Goal: Complete application form

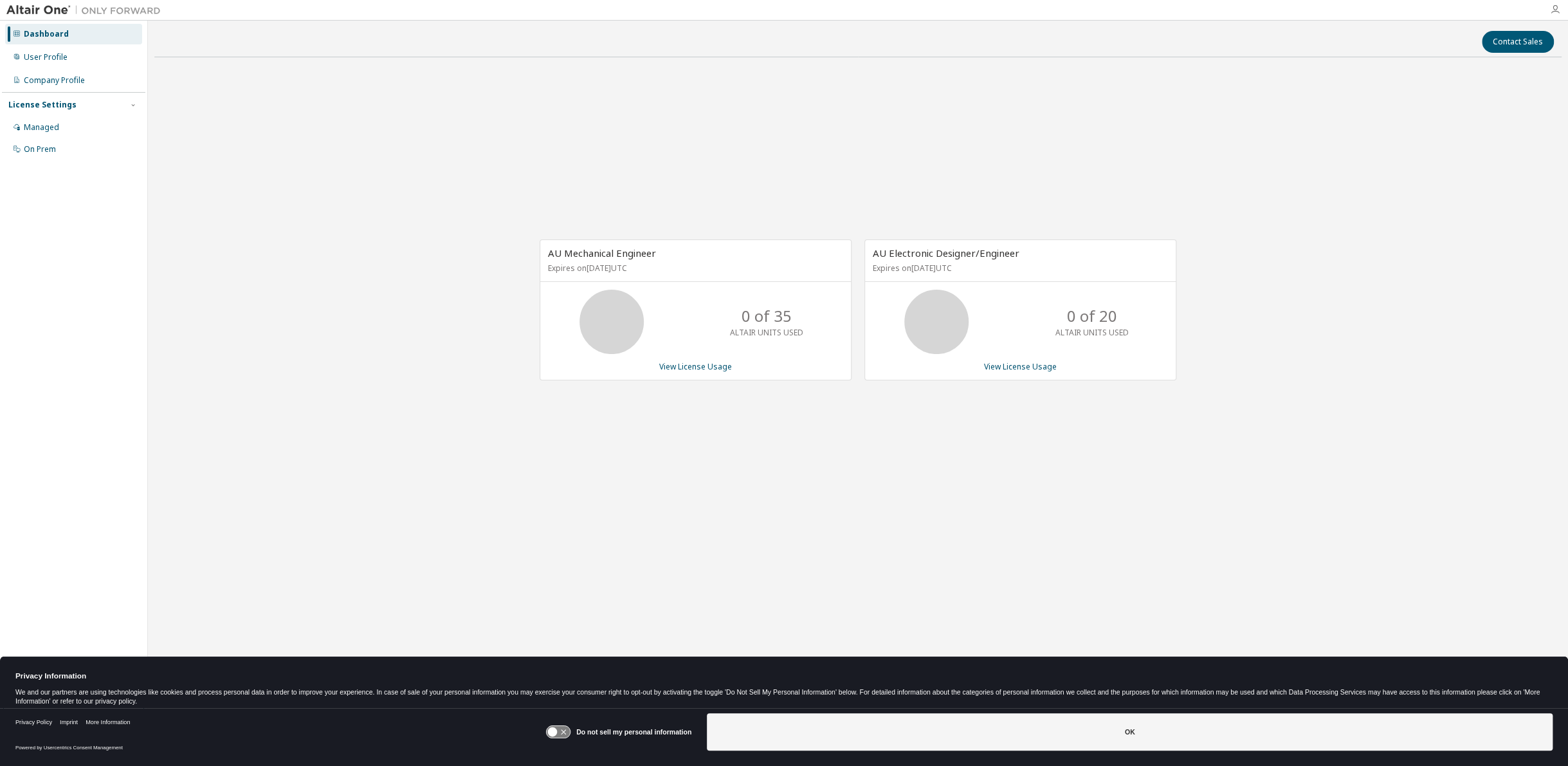
click at [1555, 7] on icon "button" at bounding box center [1555, 9] width 10 height 10
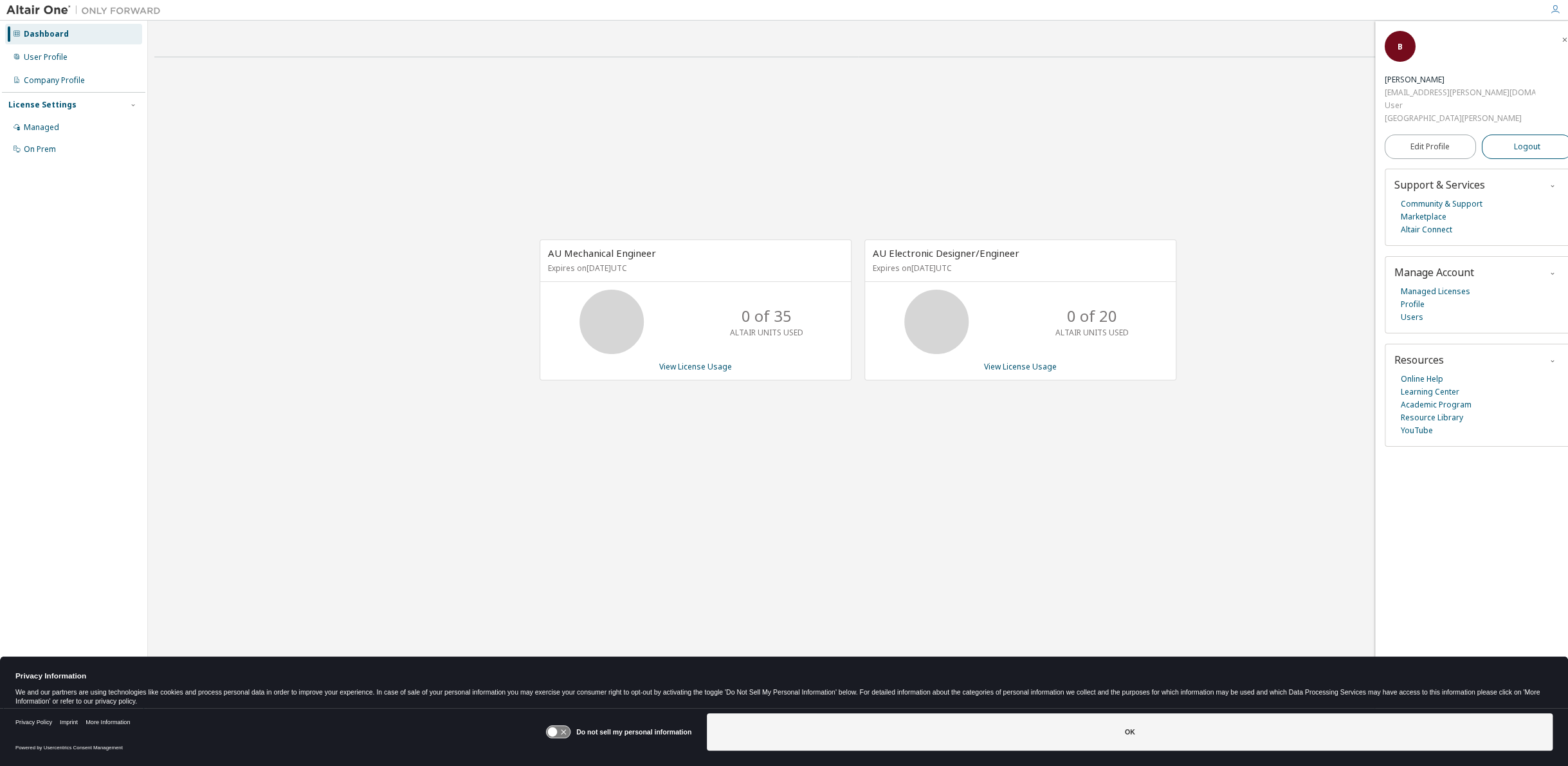
click at [1529, 134] on button "Logout" at bounding box center [1527, 146] width 91 height 25
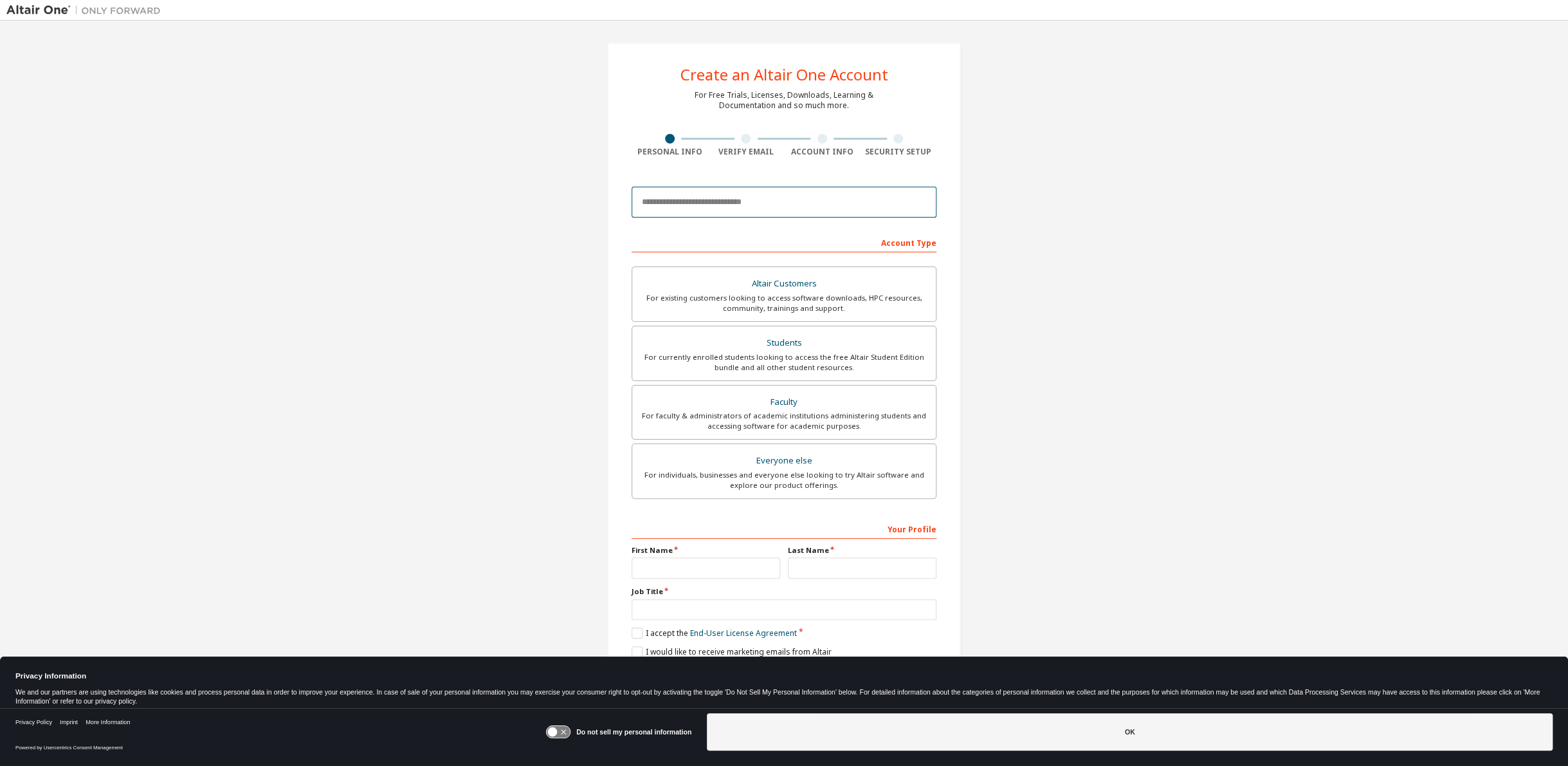
click at [793, 192] on input "email" at bounding box center [784, 202] width 305 height 31
type input "**********"
click at [882, 455] on div "Everyone else" at bounding box center [784, 461] width 288 height 18
click at [726, 567] on input "text" at bounding box center [706, 568] width 149 height 21
